Goal: Entertainment & Leisure: Consume media (video, audio)

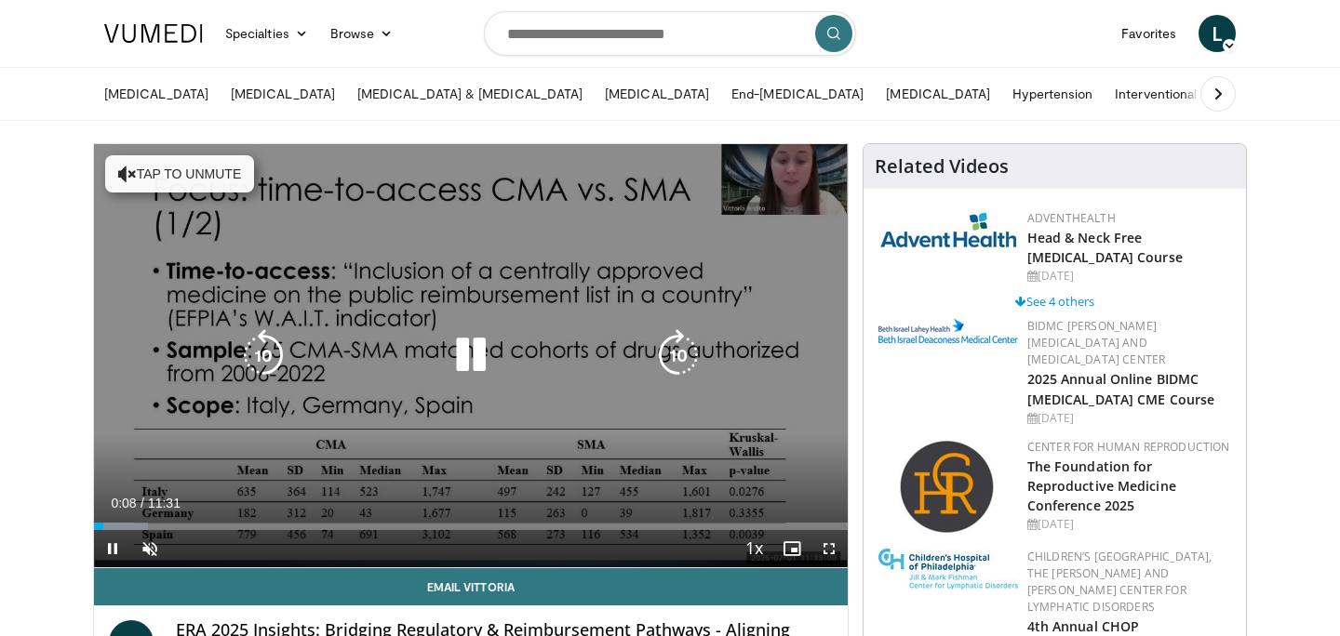
click at [472, 362] on icon "Video Player" at bounding box center [471, 355] width 52 height 52
click at [127, 165] on icon "Video Player" at bounding box center [127, 174] width 19 height 19
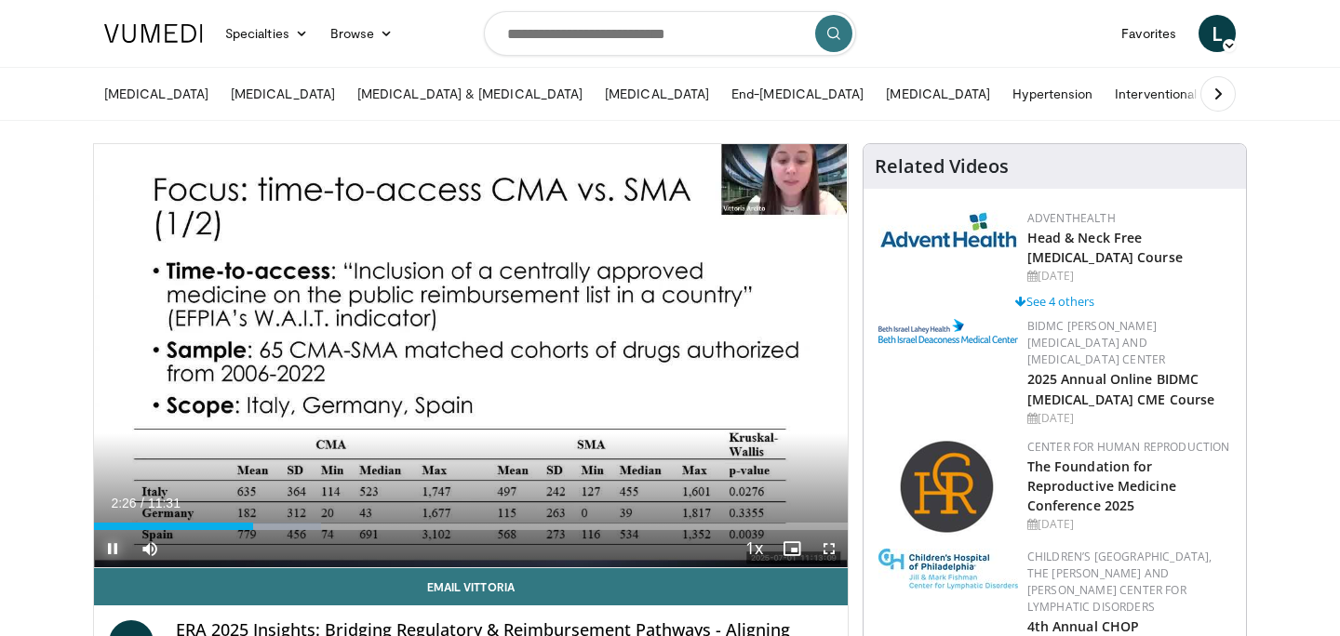
click at [112, 546] on span "Video Player" at bounding box center [112, 548] width 37 height 37
